Goal: Transaction & Acquisition: Purchase product/service

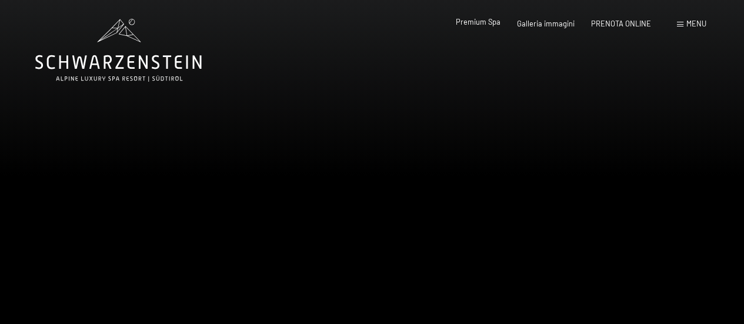
click at [494, 28] on div "Premium Spa Galleria immagini PRENOTA ONLINE" at bounding box center [544, 24] width 245 height 11
click at [492, 25] on span "Premium Spa" at bounding box center [478, 21] width 45 height 9
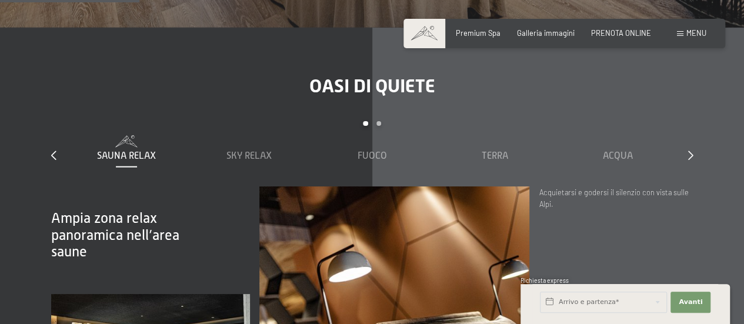
scroll to position [1235, 0]
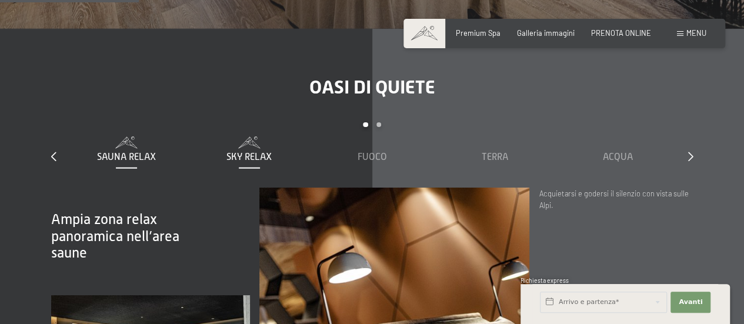
drag, startPoint x: 273, startPoint y: 155, endPoint x: 264, endPoint y: 145, distance: 13.3
click at [273, 155] on div "Sauna relax Sky Relax Fuoco Terra Acqua Aria Settimo Cielo" at bounding box center [372, 161] width 614 height 51
click at [263, 152] on span "Sky Relax" at bounding box center [248, 157] width 45 height 11
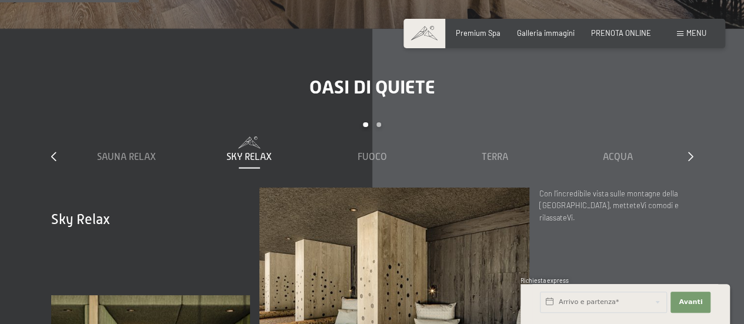
click at [382, 122] on div "Carousel Pagination" at bounding box center [372, 129] width 614 height 15
drag, startPoint x: 376, startPoint y: 136, endPoint x: 389, endPoint y: 134, distance: 12.5
click at [376, 136] on div "Fuoco" at bounding box center [372, 149] width 114 height 27
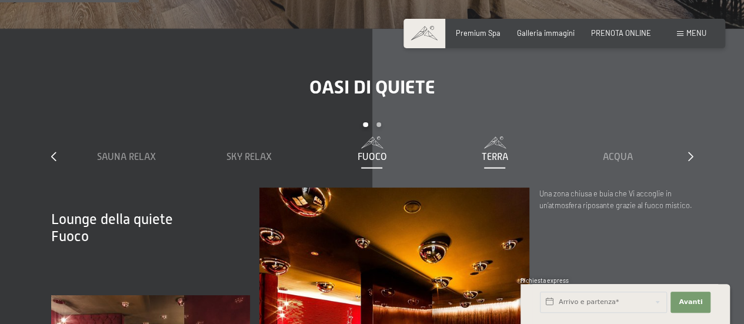
click at [480, 151] on div "Terra" at bounding box center [495, 157] width 114 height 13
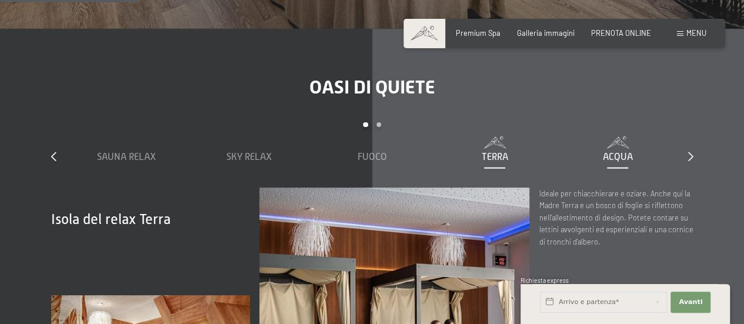
click at [594, 151] on div "Acqua" at bounding box center [618, 157] width 114 height 13
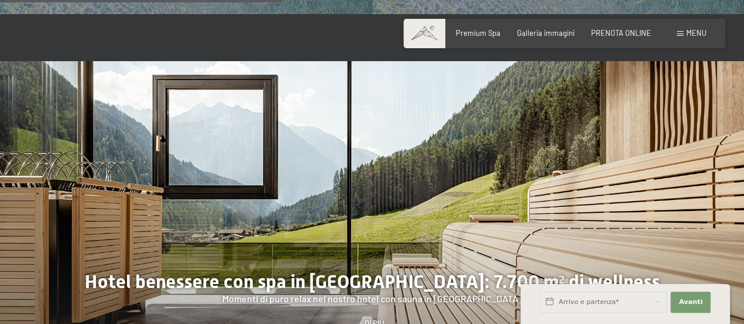
scroll to position [2706, 0]
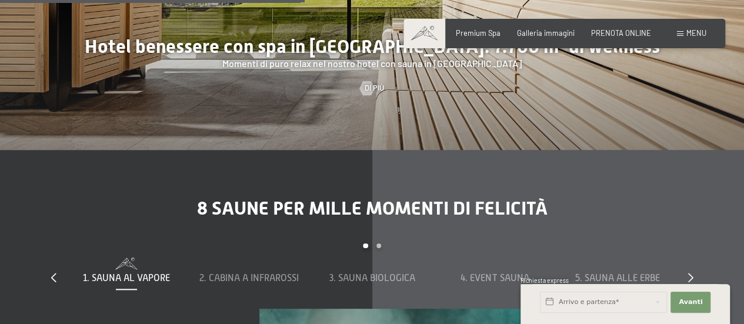
click at [690, 36] on span "Menu" at bounding box center [696, 32] width 20 height 9
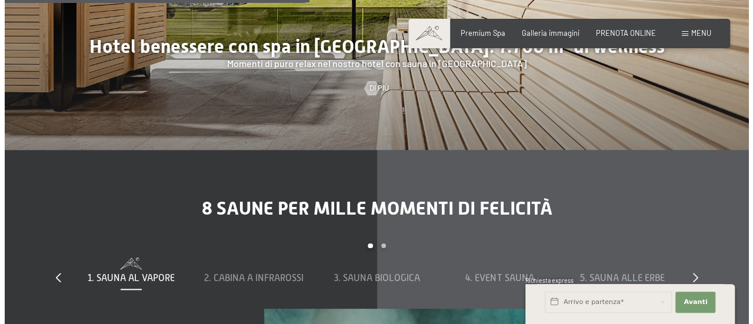
scroll to position [2721, 0]
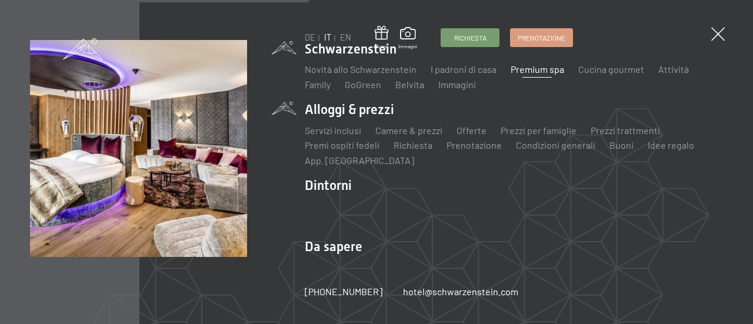
click at [338, 112] on li "Alloggi & prezzi Servizi inclusi Camere & prezzi Lista Offerte Lista Prezzi per…" at bounding box center [514, 134] width 418 height 66
click at [346, 109] on li "Alloggi & prezzi Servizi inclusi Camere & prezzi Lista Offerte Lista Prezzi per…" at bounding box center [514, 134] width 418 height 66
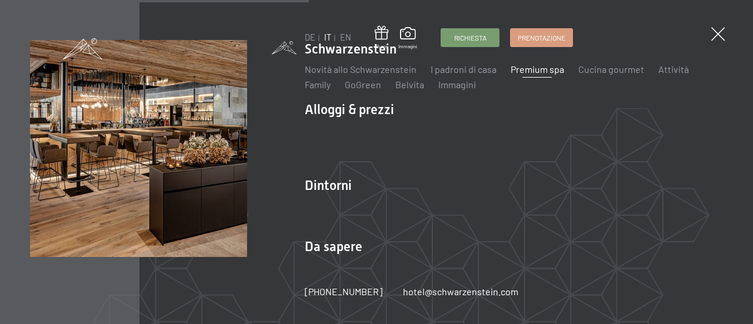
click at [530, 70] on link "Premium spa" at bounding box center [538, 69] width 54 height 11
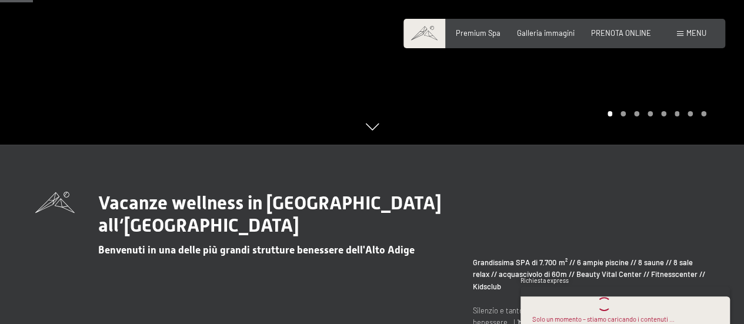
scroll to position [294, 0]
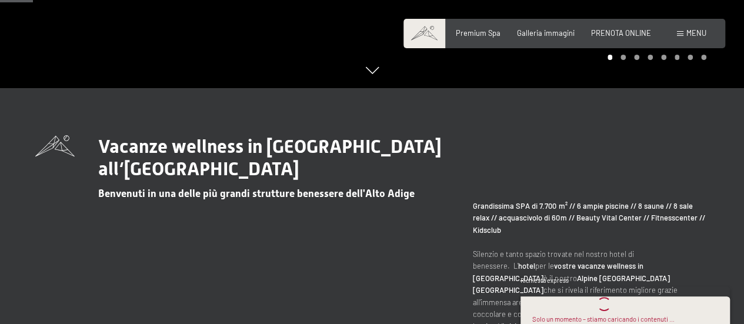
click at [623, 28] on div "Prenotazione Richiesta Premium Spa Galleria immagini PRENOTA ONLINE Menu DE IT …" at bounding box center [564, 33] width 284 height 11
click at [620, 39] on div "Prenotazione Richiesta Premium Spa Galleria immagini PRENOTA ONLINE Menu DE IT …" at bounding box center [564, 33] width 284 height 11
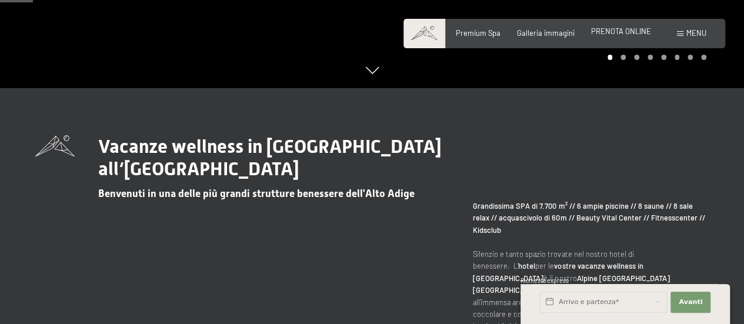
click at [615, 37] on div "PRENOTA ONLINE" at bounding box center [621, 31] width 60 height 11
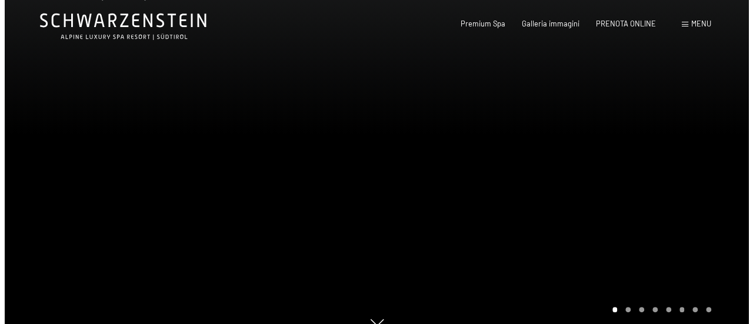
scroll to position [0, 0]
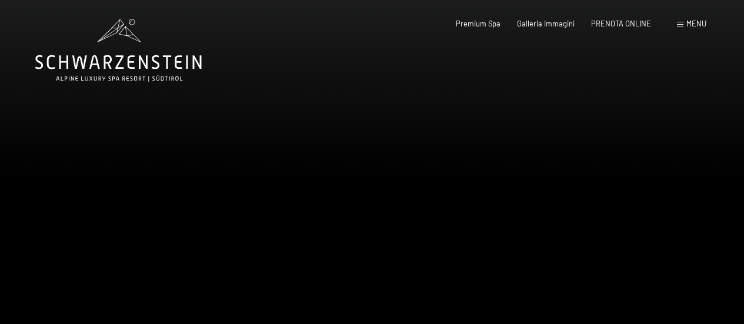
click at [690, 29] on div "Prenotazione Richiesta Premium Spa Galleria immagini PRENOTA ONLINE Menu DE IT …" at bounding box center [564, 24] width 284 height 11
click at [686, 23] on span "Menu" at bounding box center [696, 23] width 20 height 9
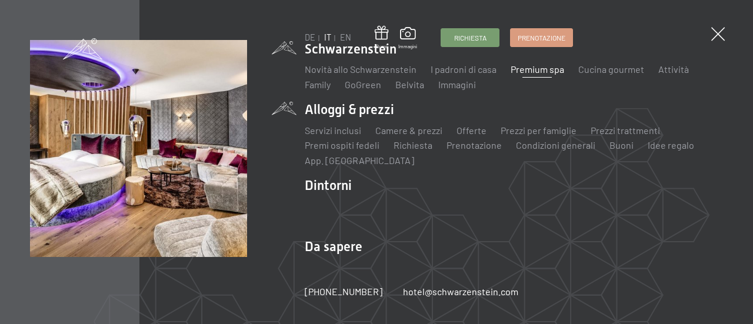
click at [351, 107] on li "Alloggi & prezzi Servizi inclusi Camere & prezzi Lista Offerte Lista Prezzi per…" at bounding box center [514, 134] width 418 height 66
click at [648, 146] on link "Idee regalo" at bounding box center [671, 144] width 46 height 11
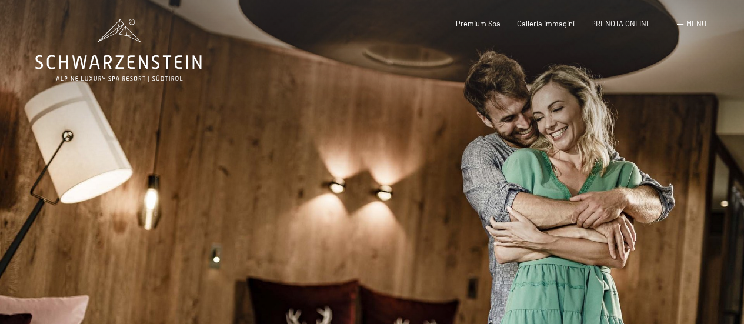
click at [654, 189] on div at bounding box center [558, 191] width 372 height 382
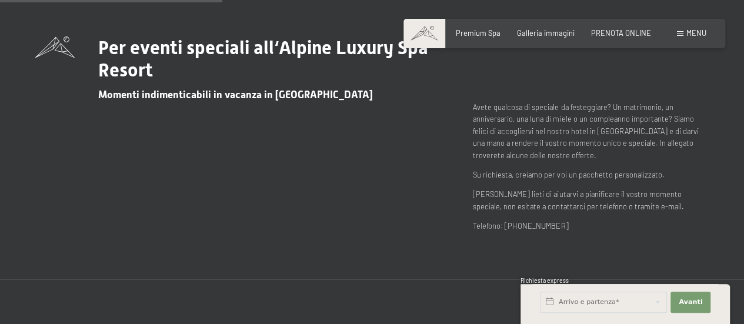
scroll to position [412, 0]
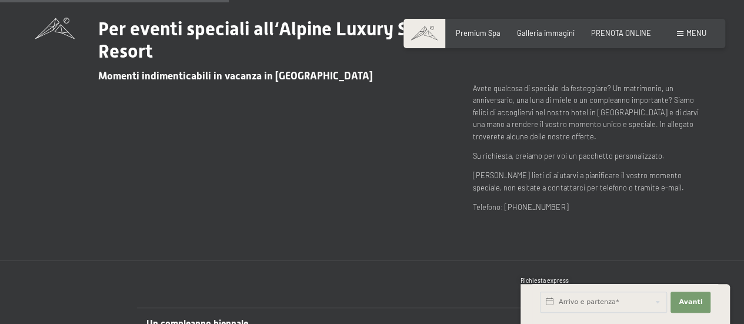
drag, startPoint x: 559, startPoint y: 94, endPoint x: 677, endPoint y: 135, distance: 124.6
click at [677, 135] on p "Avete qualcosa di speciale da festeggiare? Un matrimonio, un anniversario, una …" at bounding box center [591, 112] width 236 height 60
click at [654, 134] on p "Avete qualcosa di speciale da festeggiare? Un matrimonio, un anniversario, una …" at bounding box center [591, 112] width 236 height 60
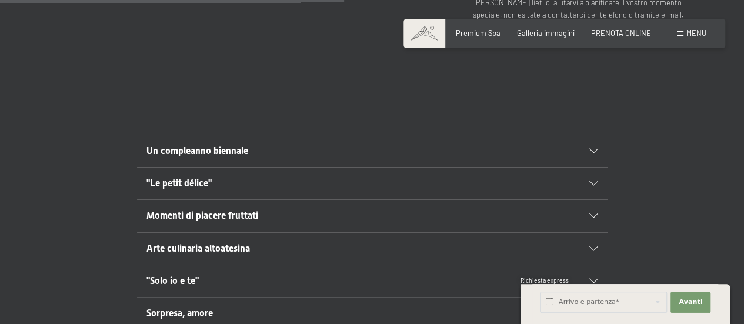
scroll to position [647, 0]
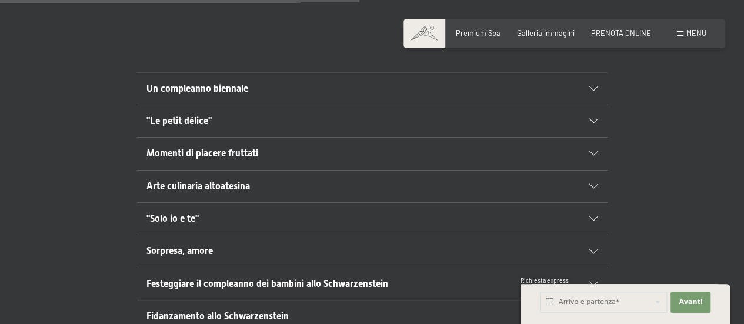
click at [187, 89] on span "Un compleanno biennale" at bounding box center [197, 88] width 102 height 11
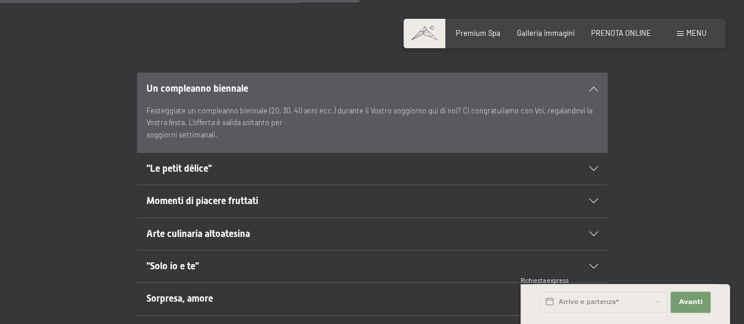
click at [233, 89] on span "Un compleanno biennale" at bounding box center [197, 88] width 102 height 11
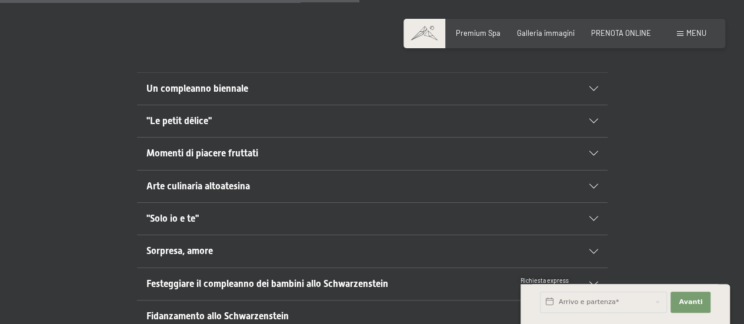
click at [208, 124] on span ""Le petit délice"" at bounding box center [178, 120] width 65 height 11
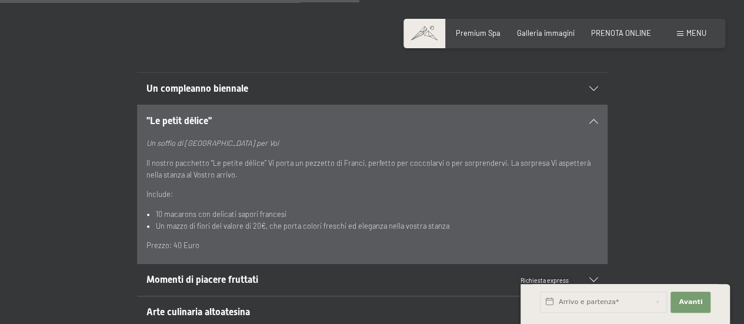
click at [206, 121] on span ""Le petit délice"" at bounding box center [178, 120] width 65 height 11
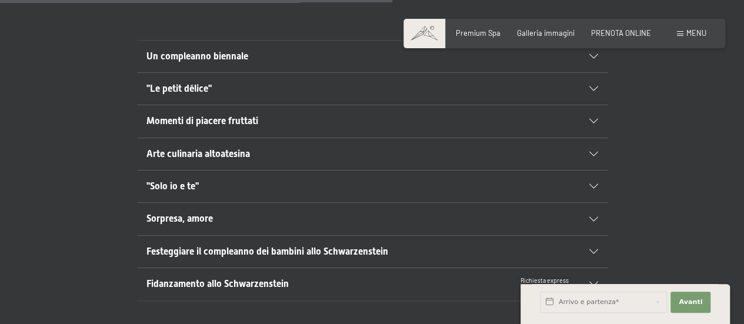
scroll to position [706, 0]
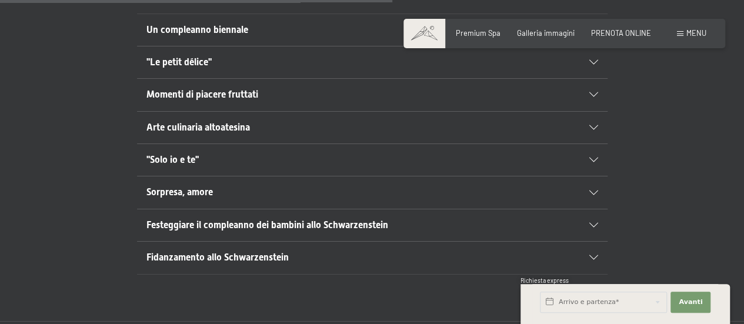
click at [204, 156] on h2 ""Solo io e te"" at bounding box center [349, 160] width 406 height 13
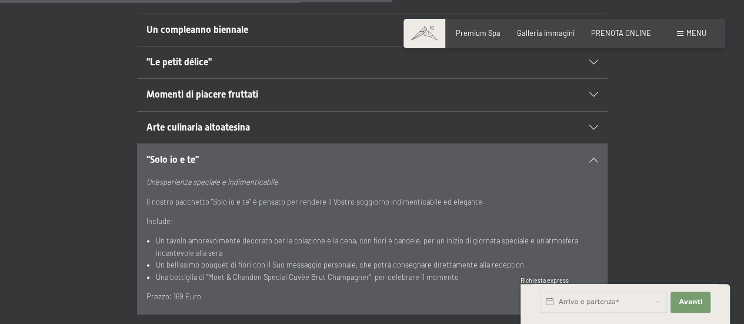
click at [204, 154] on h2 ""Solo io e te"" at bounding box center [349, 160] width 406 height 13
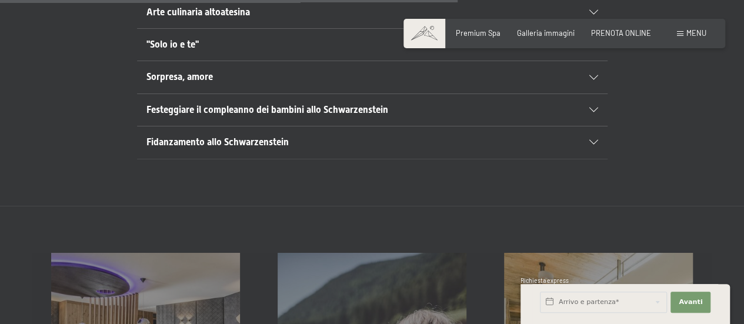
scroll to position [823, 0]
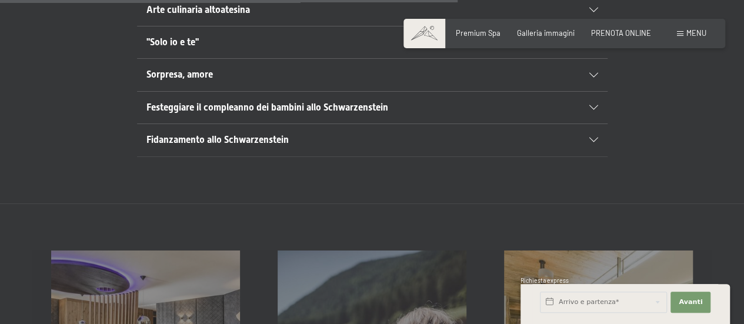
click at [215, 137] on span "Fidanzamento allo Schwarzenstein" at bounding box center [217, 139] width 142 height 11
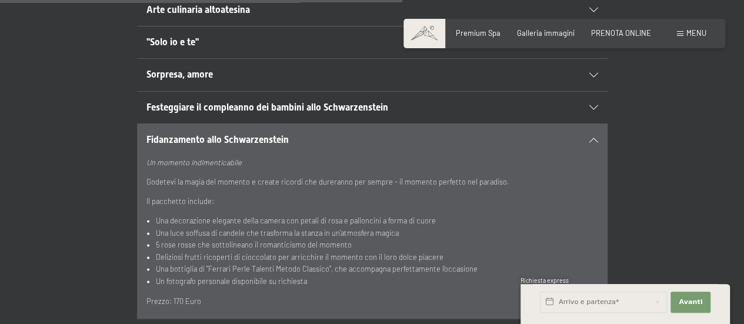
scroll to position [882, 0]
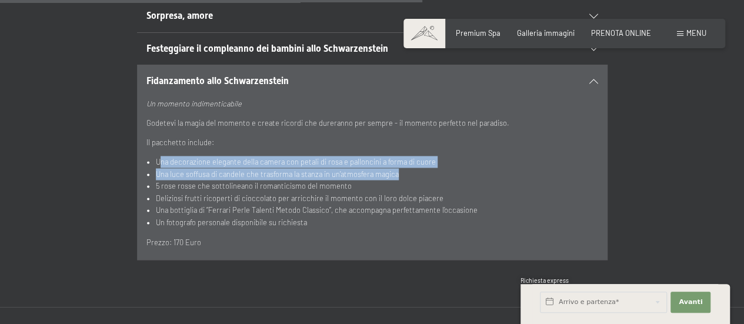
drag, startPoint x: 161, startPoint y: 161, endPoint x: 412, endPoint y: 168, distance: 251.2
click at [412, 168] on ul "Una decorazione elegante della camera con petali di rosa e palloncini a forma d…" at bounding box center [372, 192] width 452 height 72
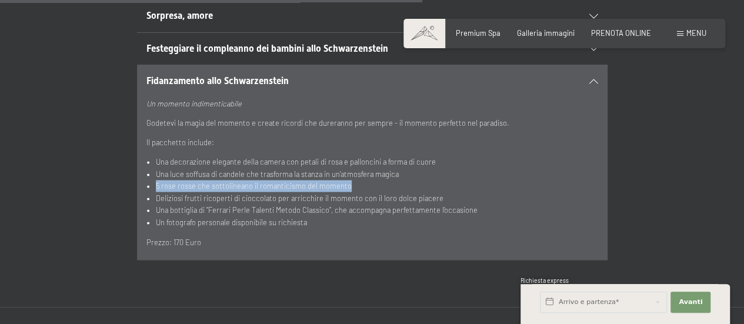
drag, startPoint x: 154, startPoint y: 185, endPoint x: 347, endPoint y: 189, distance: 193.0
click at [347, 189] on ul "Una decorazione elegante della camera con petali di rosa e palloncini a forma d…" at bounding box center [372, 192] width 452 height 72
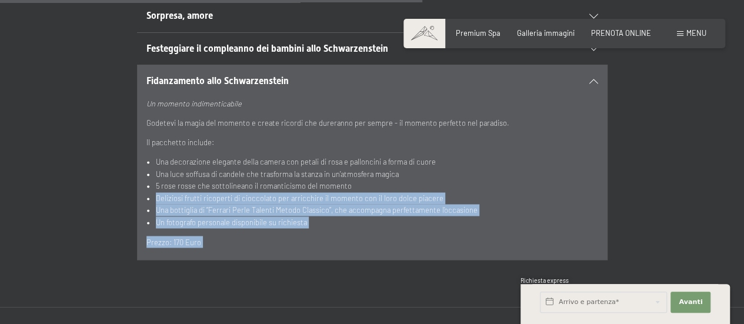
drag, startPoint x: 154, startPoint y: 198, endPoint x: 312, endPoint y: 194, distance: 157.7
click at [312, 194] on div "Prenotazione Richiesta Premium Spa Galleria immagini PRENOTA ONLINE Menu DE IT …" at bounding box center [372, 70] width 744 height 1904
click at [339, 198] on li "Deliziosi frutti ricoperti di cioccolato per arricchire il momento con il loro …" at bounding box center [377, 198] width 442 height 12
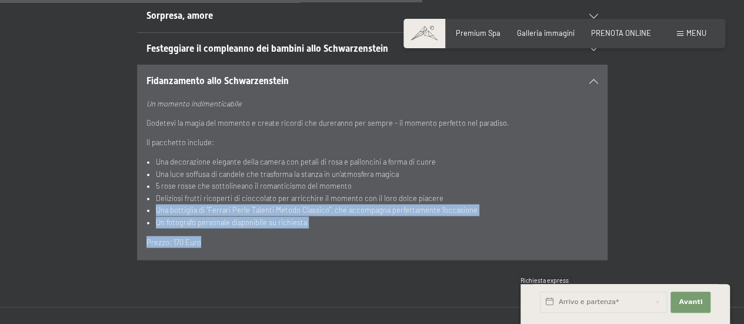
drag, startPoint x: 443, startPoint y: 196, endPoint x: 138, endPoint y: 202, distance: 305.3
click at [138, 202] on section "Fidanzamento allo Schwarzenstein Un momento indimenticabile Godetevi la magia d…" at bounding box center [372, 162] width 471 height 195
click at [260, 226] on div "Un momento indimenticabile Godetevi la magia del momento e create ricordi che d…" at bounding box center [372, 173] width 452 height 151
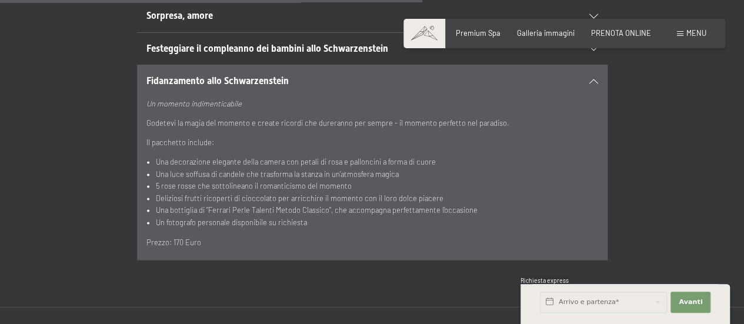
click at [198, 75] on span "Fidanzamento allo Schwarzenstein" at bounding box center [217, 80] width 142 height 11
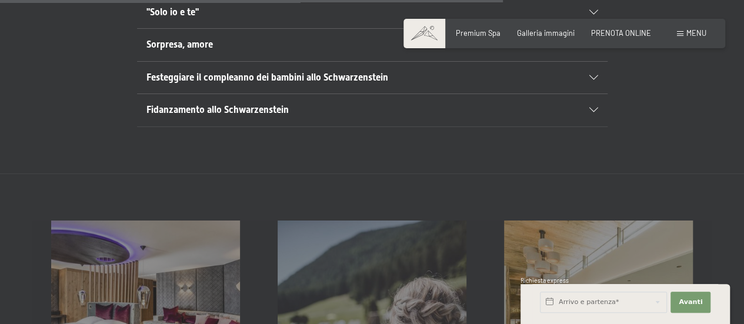
scroll to position [941, 0]
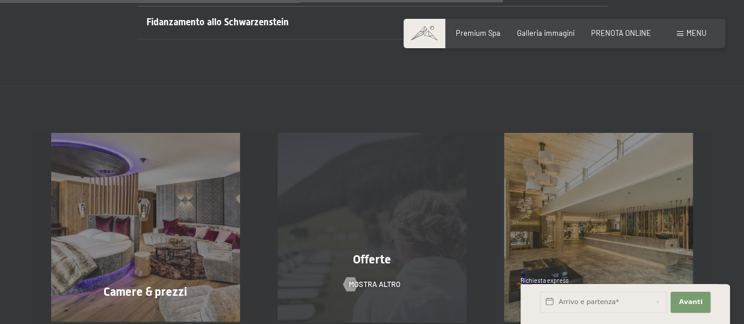
click at [348, 204] on div "Offerte mostra altro" at bounding box center [372, 227] width 226 height 189
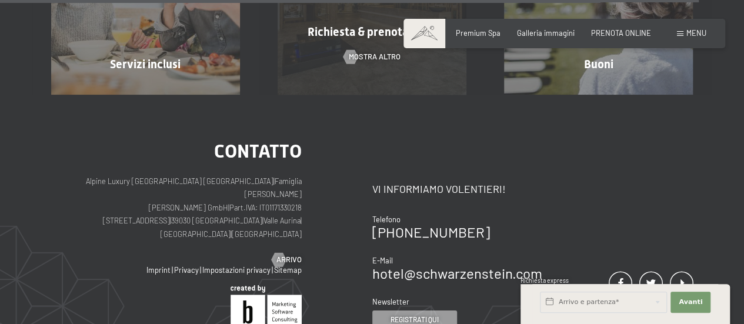
scroll to position [1941, 0]
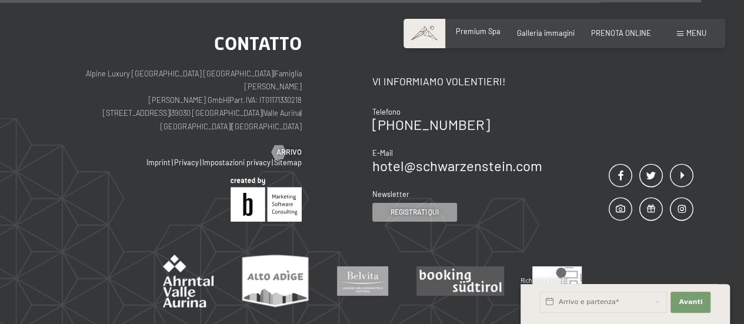
click at [488, 35] on span "Premium Spa" at bounding box center [478, 30] width 45 height 9
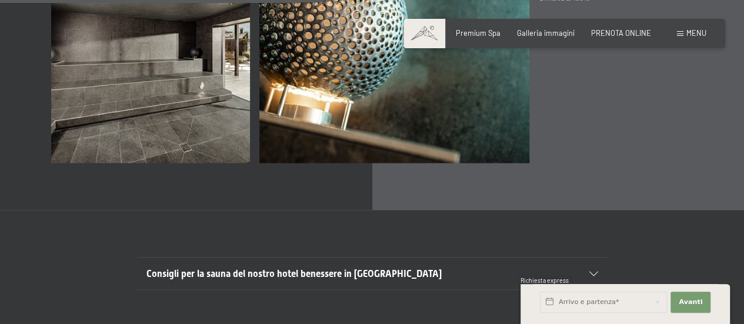
scroll to position [3228, 0]
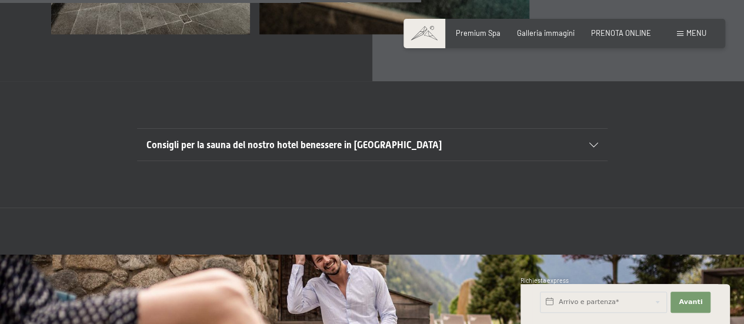
click at [283, 150] on span "Consigli per la sauna del nostro hotel benessere in [GEOGRAPHIC_DATA]" at bounding box center [293, 144] width 295 height 11
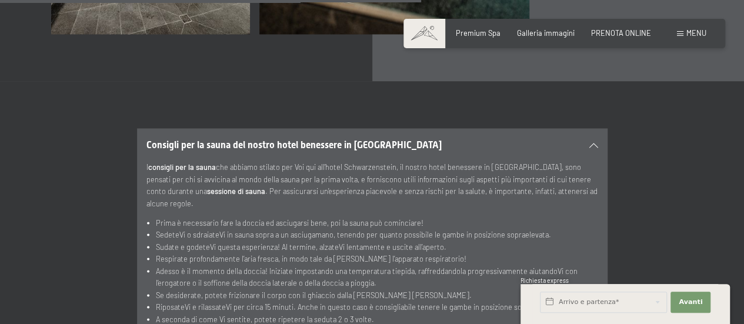
click at [283, 150] on span "Consigli per la sauna del nostro hotel benessere in [GEOGRAPHIC_DATA]" at bounding box center [293, 144] width 295 height 11
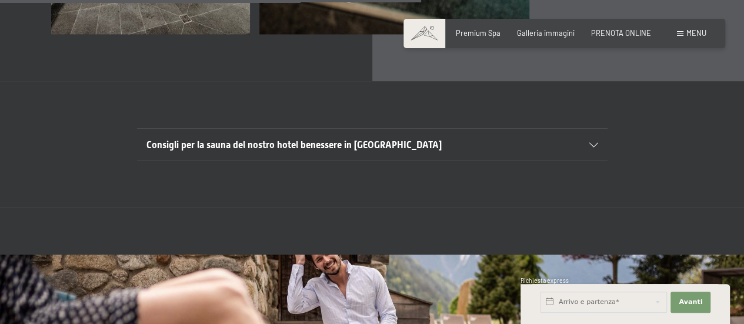
click at [283, 150] on span "Consigli per la sauna del nostro hotel benessere in [GEOGRAPHIC_DATA]" at bounding box center [293, 144] width 295 height 11
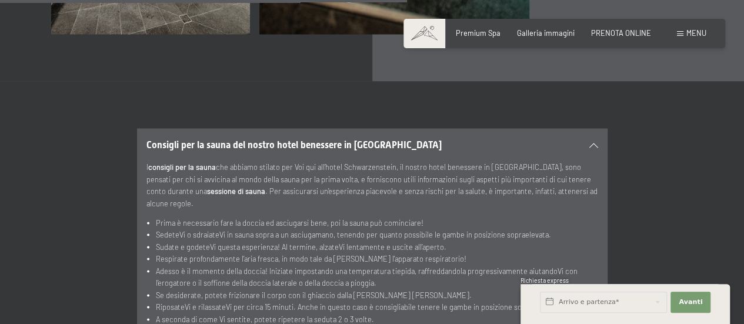
scroll to position [3287, 0]
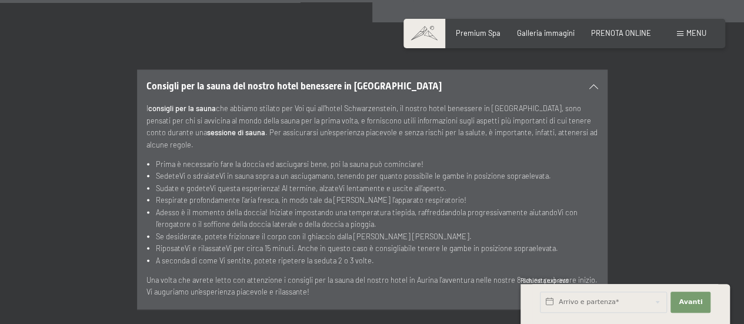
click at [263, 91] on span "Consigli per la sauna del nostro hotel benessere in [GEOGRAPHIC_DATA]" at bounding box center [293, 85] width 295 height 11
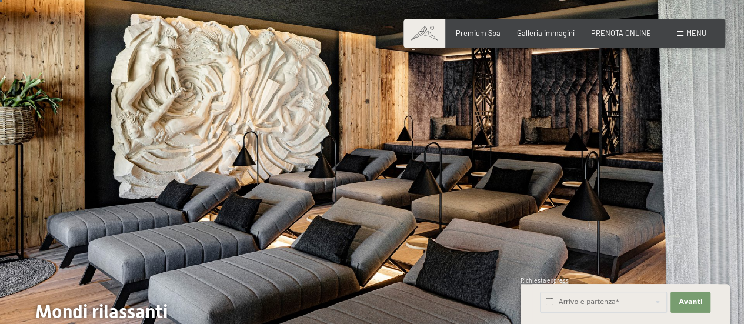
scroll to position [0, 0]
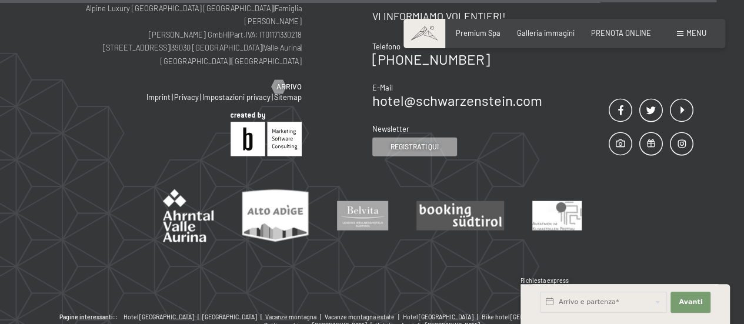
scroll to position [1415, 0]
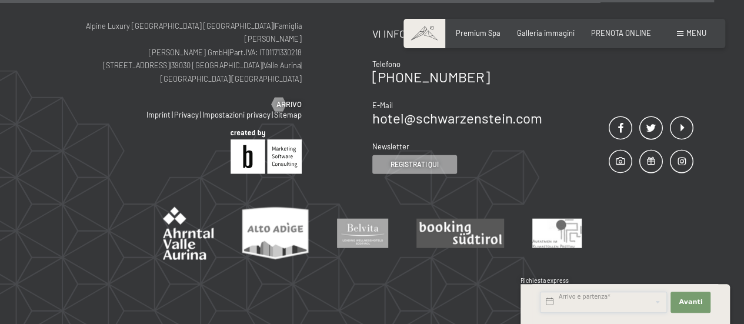
click at [588, 302] on input "text" at bounding box center [603, 302] width 127 height 21
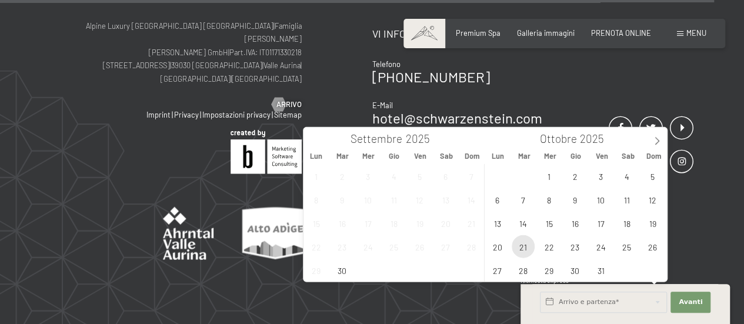
click at [521, 244] on span "21" at bounding box center [523, 246] width 23 height 23
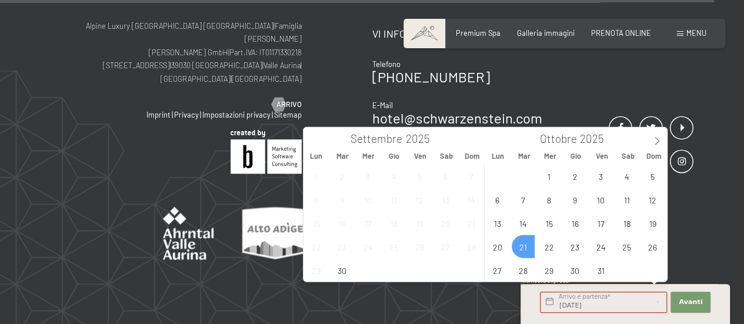
click at [522, 244] on div "29 30 1 2 3 4 5 6 7 8 9 10 11 12 13 14 15 16 17 18 19 20 21 22 23 24 25 26 27 2…" at bounding box center [575, 223] width 181 height 118
click at [525, 247] on div "29 30 1 2 3 4 5 6 7 8 9 10 11 12 13 14 15 16 17 18 19 20 21 22 23 24 25 26 27 2…" at bounding box center [575, 223] width 181 height 118
click at [546, 248] on span "22" at bounding box center [549, 246] width 23 height 23
type input "Mar. 21/10/2025 - Mer. 22/10/2025"
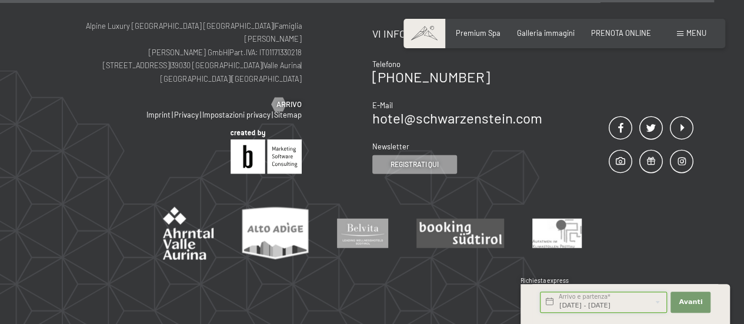
scroll to position [0, 14]
click at [685, 298] on span "Avanti" at bounding box center [691, 302] width 24 height 9
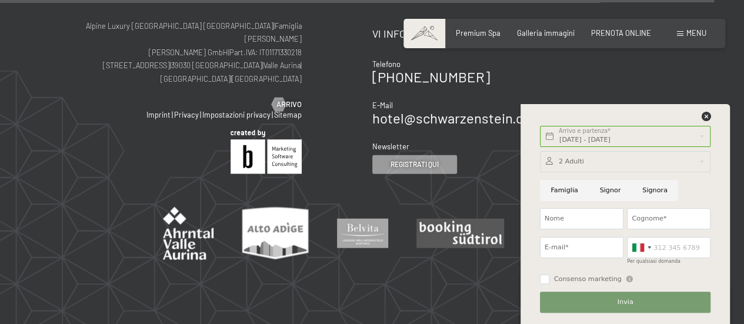
scroll to position [0, 0]
click at [704, 115] on icon at bounding box center [705, 116] width 9 height 9
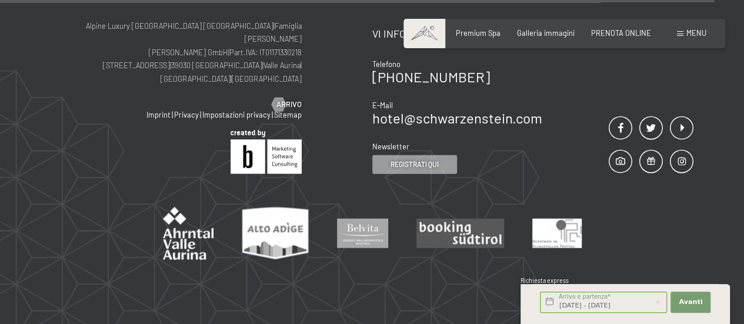
click at [686, 31] on span "Menu" at bounding box center [696, 32] width 20 height 9
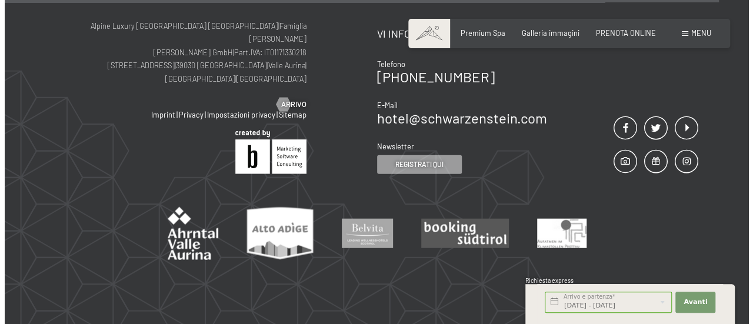
scroll to position [1419, 0]
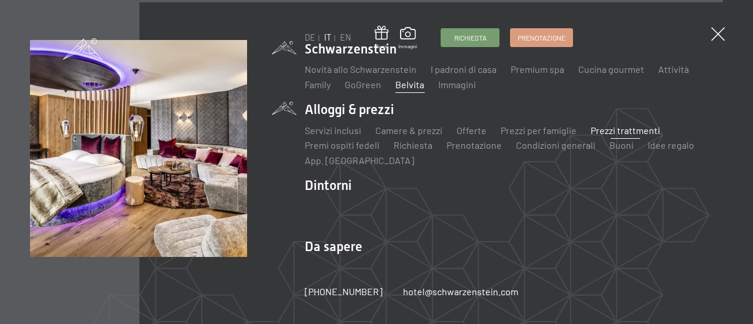
click at [614, 127] on link "Prezzi trattmenti" at bounding box center [625, 130] width 69 height 11
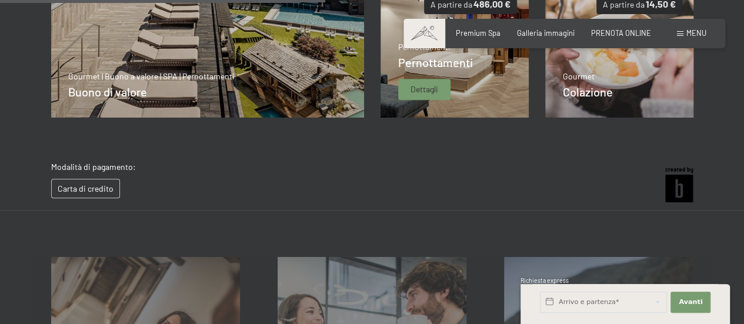
scroll to position [536, 0]
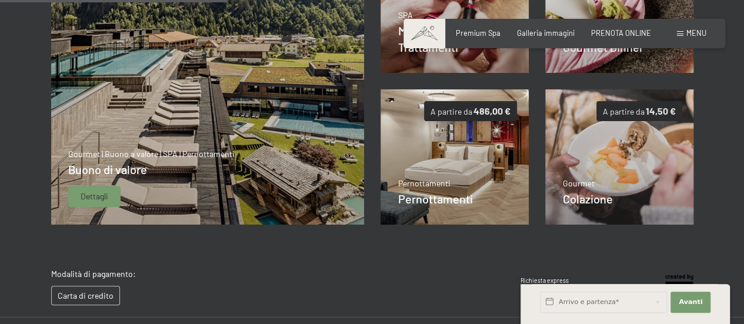
click at [124, 178] on div "Buono di valore" at bounding box center [151, 169] width 166 height 16
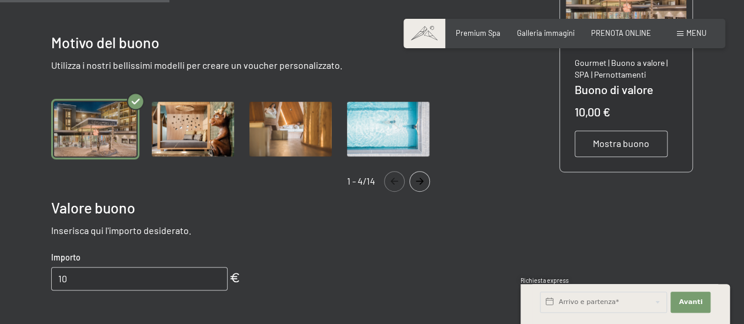
scroll to position [242, 0]
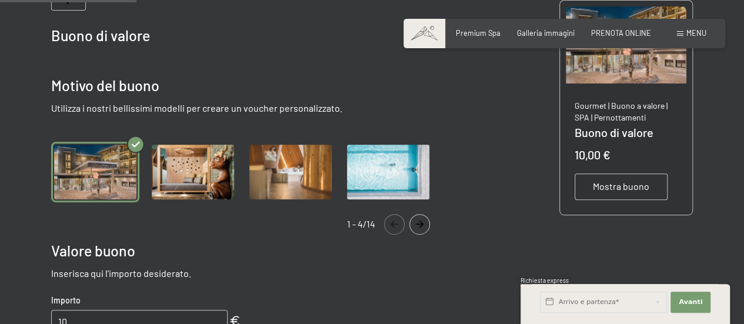
click at [190, 155] on img "Gallery" at bounding box center [193, 172] width 88 height 61
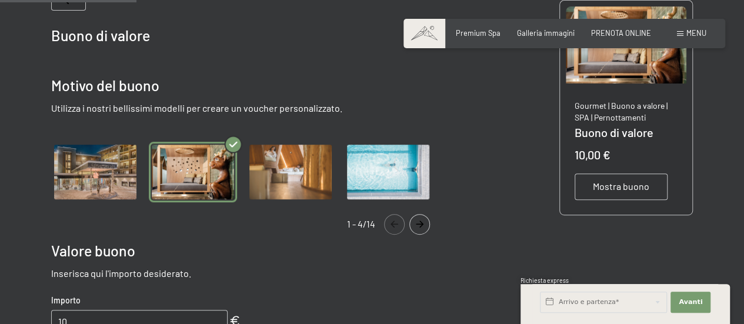
click at [116, 161] on img "Gallery" at bounding box center [95, 172] width 88 height 61
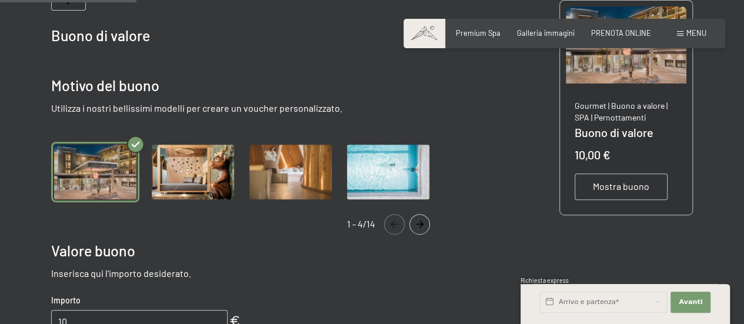
click at [201, 165] on img "Gallery" at bounding box center [193, 172] width 88 height 61
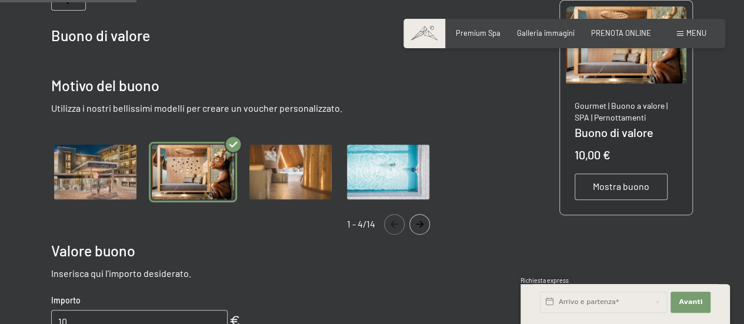
click at [298, 169] on img "Gallery" at bounding box center [290, 172] width 88 height 61
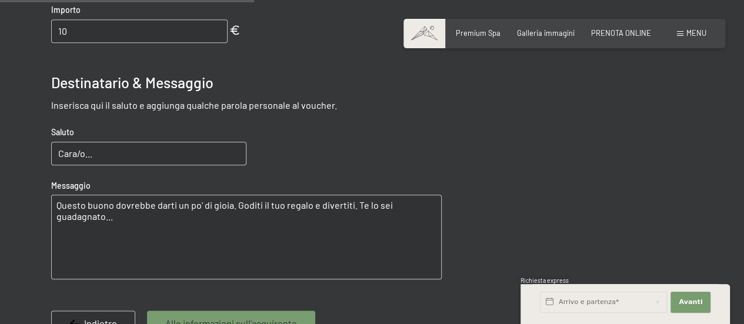
scroll to position [536, 0]
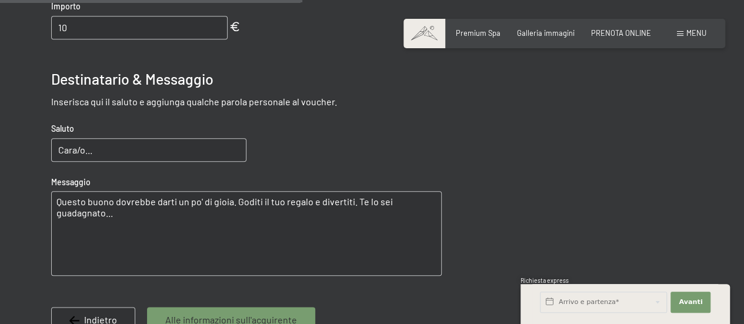
drag, startPoint x: 51, startPoint y: 102, endPoint x: 378, endPoint y: 112, distance: 327.8
click at [378, 111] on div "Buono di valore Motivo del buono Utilizza i nostri bellissimi modelli per crear…" at bounding box center [246, 31] width 391 height 674
click at [379, 112] on div "Buono di valore Motivo del buono Utilizza i nostri bellissimi modelli per crear…" at bounding box center [246, 31] width 391 height 674
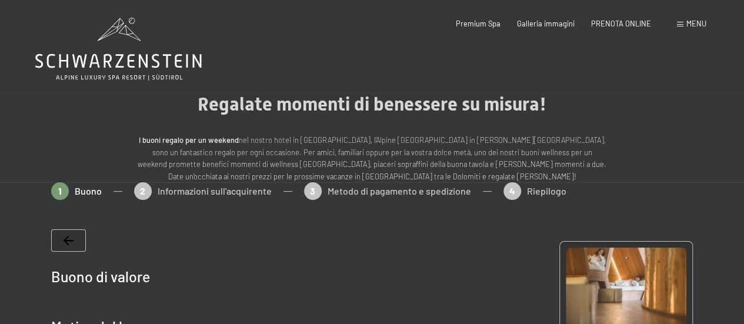
scroll to position [0, 0]
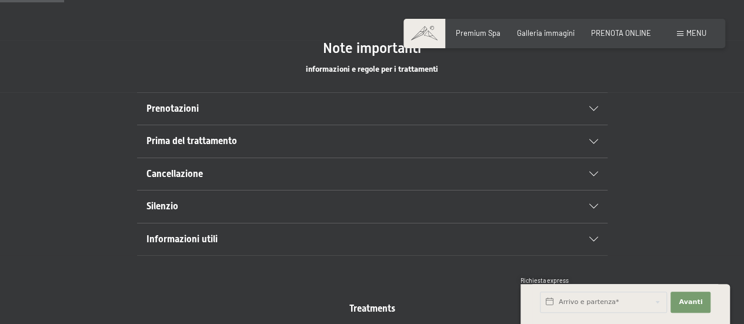
scroll to position [647, 0]
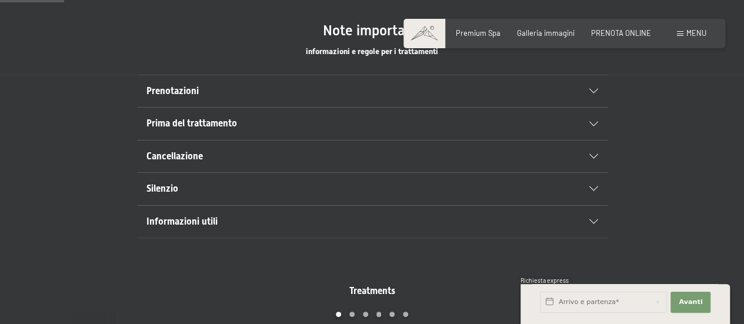
click at [205, 124] on span "Prima del trattamento" at bounding box center [191, 123] width 91 height 11
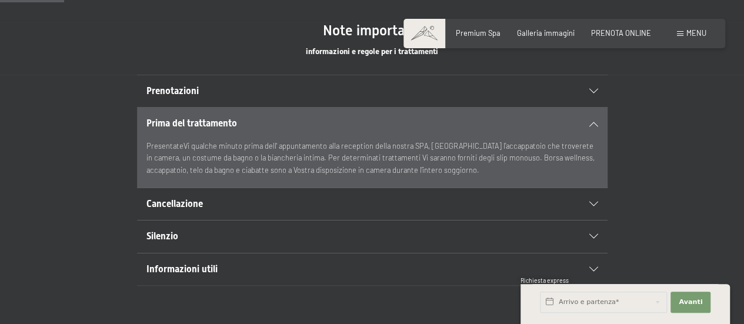
click at [206, 122] on span "Prima del trattamento" at bounding box center [191, 123] width 91 height 11
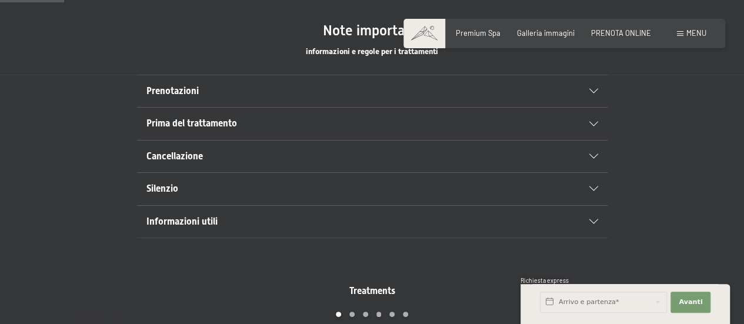
click at [204, 88] on h2 "Prenotazioni" at bounding box center [349, 91] width 406 height 13
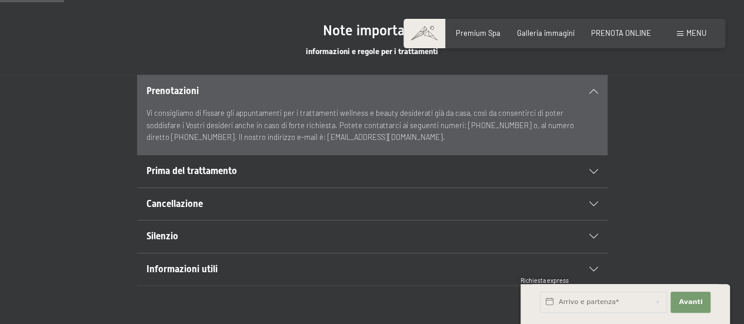
click at [204, 88] on h2 "Prenotazioni" at bounding box center [349, 91] width 406 height 13
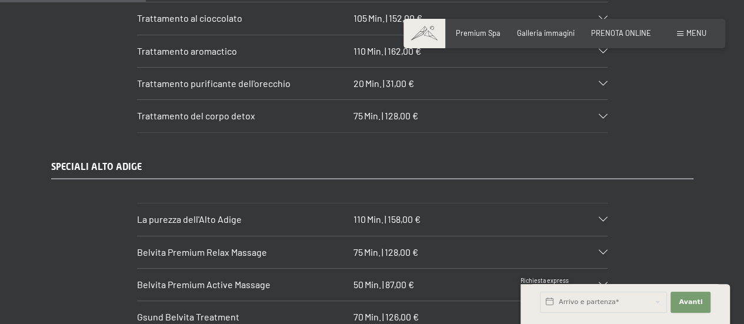
scroll to position [1529, 0]
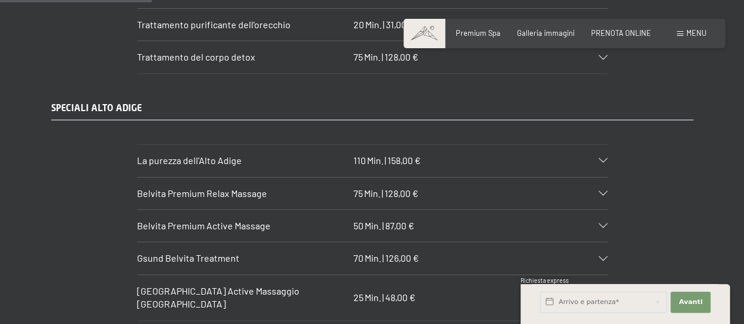
click at [214, 157] on span "La purezza dell'Alto Adige" at bounding box center [189, 160] width 105 height 11
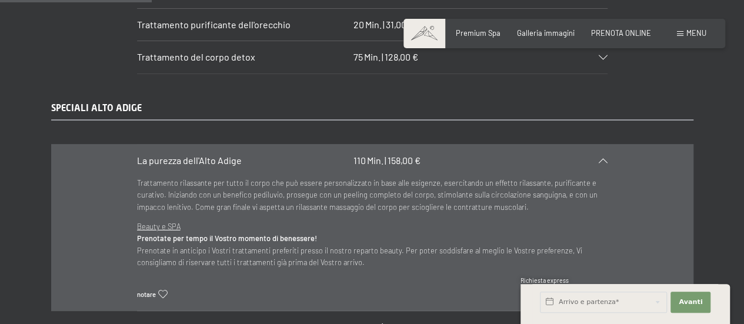
click at [189, 155] on span "La purezza dell'Alto Adige" at bounding box center [189, 160] width 105 height 11
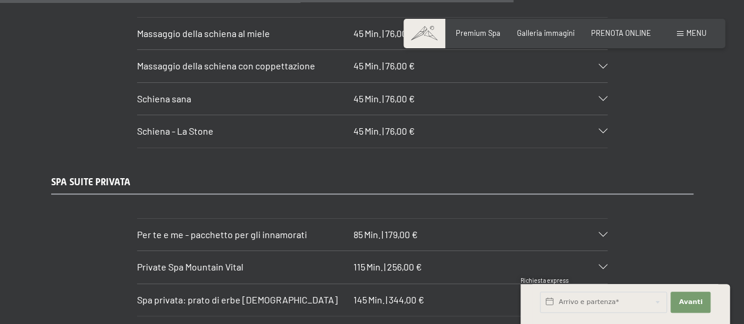
scroll to position [5176, 0]
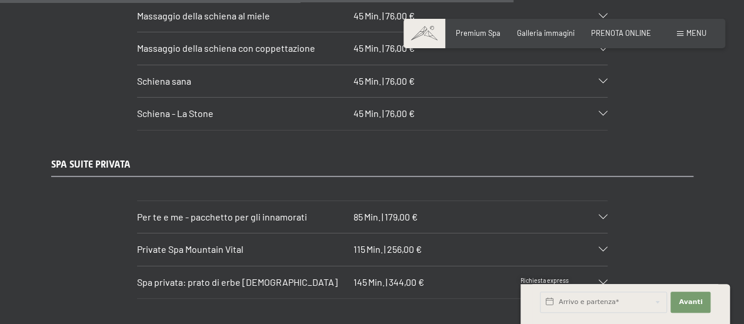
click at [222, 211] on span "Per te e me - pacchetto per gli innamorati" at bounding box center [222, 216] width 170 height 11
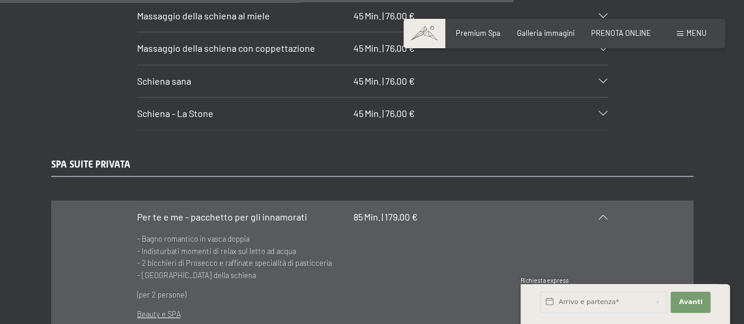
click at [222, 211] on span "Per te e me - pacchetto per gli innamorati" at bounding box center [222, 216] width 170 height 11
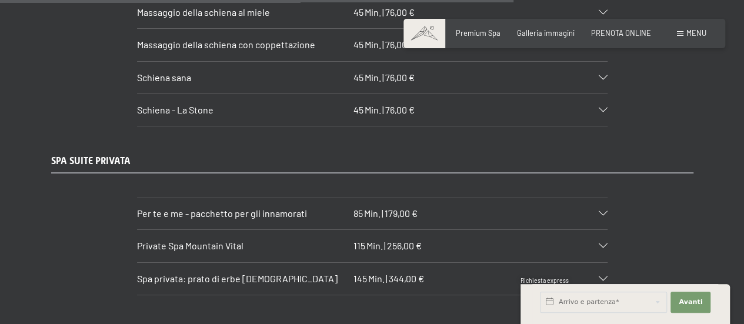
scroll to position [5235, 0]
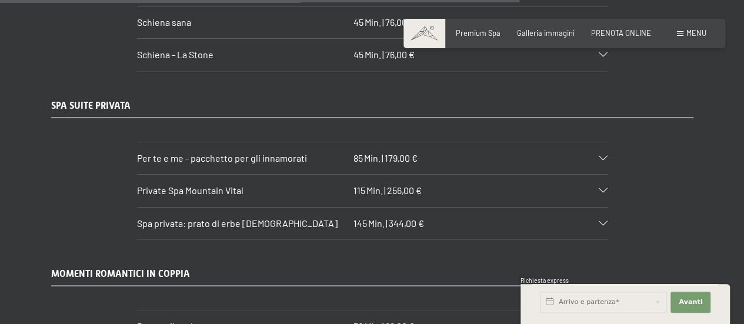
click at [227, 185] on span "Private Spa Mountain Vital" at bounding box center [190, 190] width 106 height 11
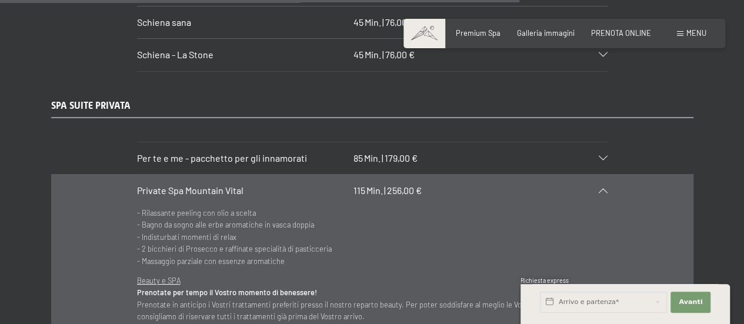
click at [227, 185] on span "Private Spa Mountain Vital" at bounding box center [190, 190] width 106 height 11
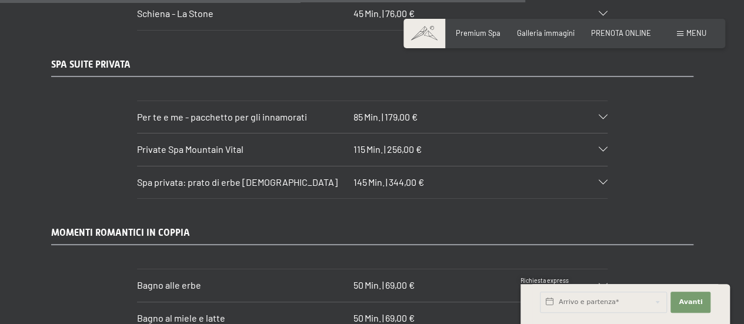
scroll to position [5293, 0]
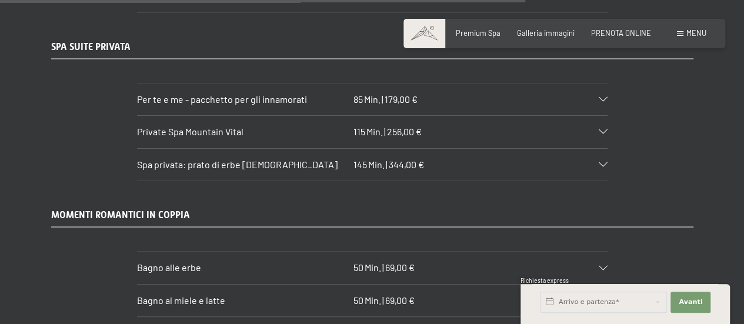
click at [266, 159] on span "Spa privata: prato di erbe [DEMOGRAPHIC_DATA]" at bounding box center [237, 164] width 201 height 11
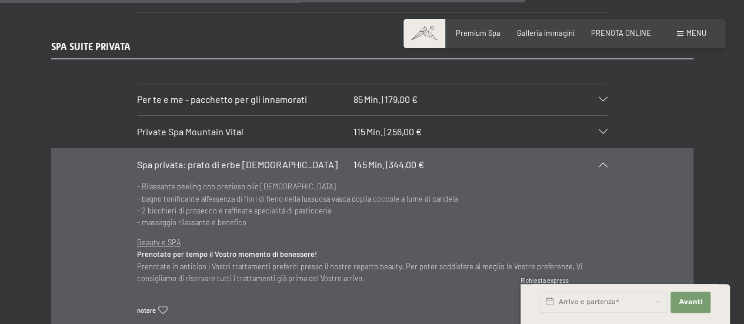
click at [266, 159] on span "Spa privata: prato di erbe [DEMOGRAPHIC_DATA]" at bounding box center [237, 164] width 201 height 11
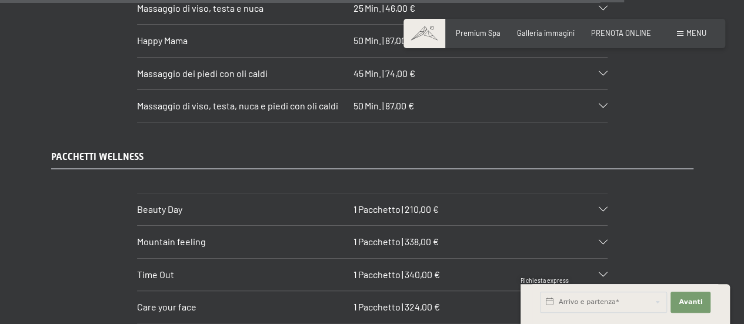
scroll to position [6352, 0]
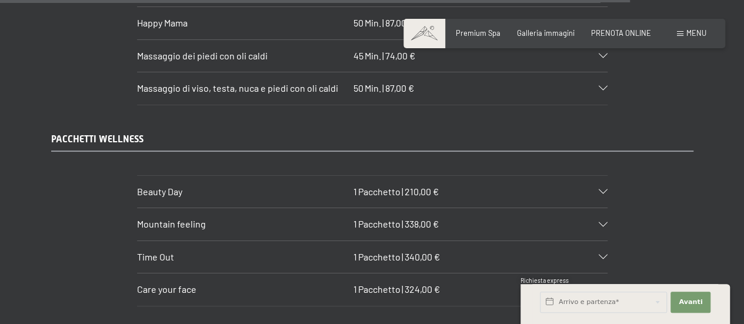
click at [232, 185] on h3 "Beauty Day" at bounding box center [243, 191] width 212 height 13
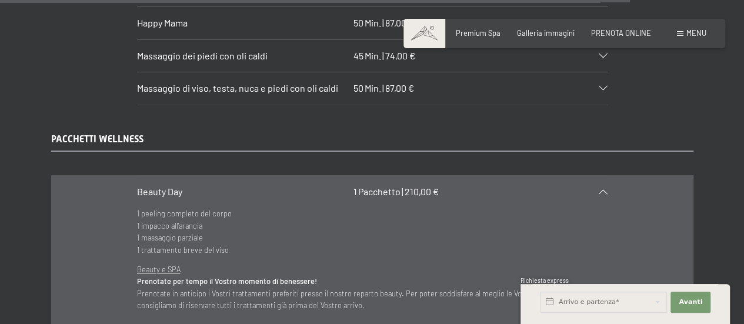
click at [232, 185] on h3 "Beauty Day" at bounding box center [243, 191] width 212 height 13
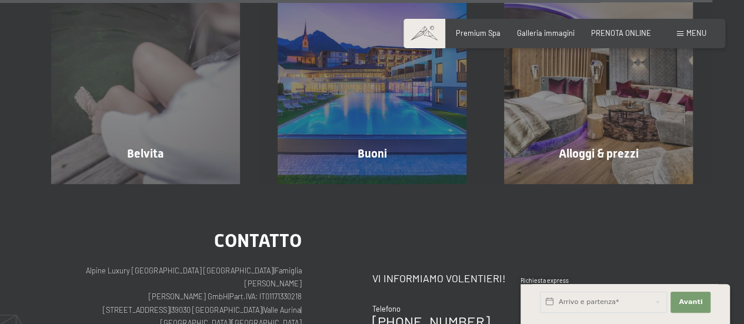
scroll to position [7234, 0]
